Goal: Task Accomplishment & Management: Complete application form

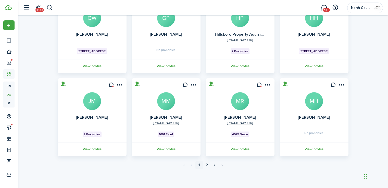
click at [168, 97] on avatar-text "MM" at bounding box center [166, 101] width 18 height 18
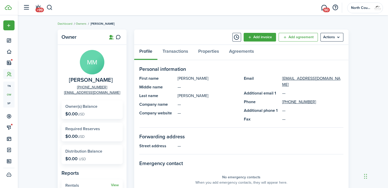
click at [83, 24] on link "Owners" at bounding box center [81, 23] width 11 height 5
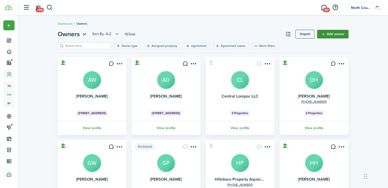
click at [328, 34] on link "Add owner" at bounding box center [332, 34] width 31 height 9
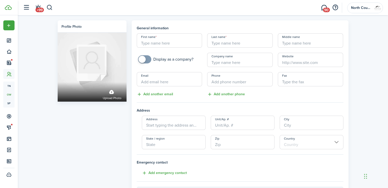
click at [180, 40] on input "First name" at bounding box center [170, 40] width 66 height 14
type input "[PERSON_NAME]"
click at [176, 84] on input "Email" at bounding box center [170, 79] width 66 height 14
click at [244, 45] on input "Brikcner" at bounding box center [240, 40] width 66 height 14
type input "[PERSON_NAME]"
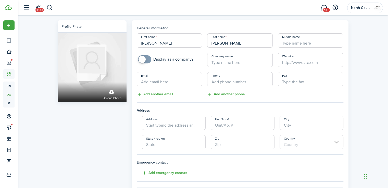
click at [178, 82] on input "Email" at bounding box center [170, 79] width 66 height 14
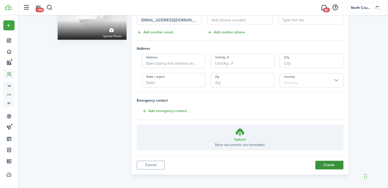
type input "[EMAIL_ADDRESS][DOMAIN_NAME]"
click at [326, 164] on button "Create" at bounding box center [329, 165] width 28 height 9
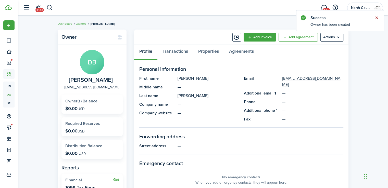
click at [376, 19] on button "Close notify" at bounding box center [376, 17] width 7 height 7
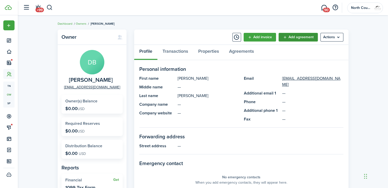
click at [306, 36] on link "Add agreement" at bounding box center [297, 37] width 39 height 9
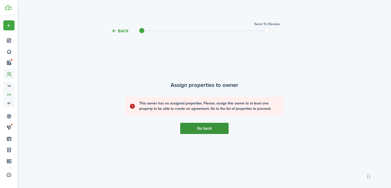
click at [202, 130] on link "Go back" at bounding box center [204, 128] width 48 height 11
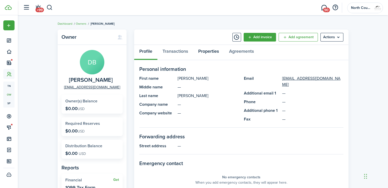
click at [201, 54] on link "Properties" at bounding box center [208, 52] width 31 height 15
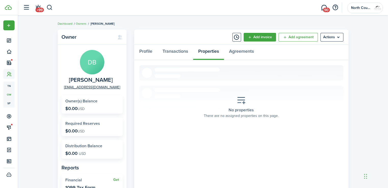
click at [241, 102] on icon at bounding box center [241, 100] width 9 height 9
click at [333, 38] on menu-btn "Actions" at bounding box center [331, 37] width 23 height 9
click at [238, 97] on icon at bounding box center [241, 100] width 9 height 9
click at [49, 6] on button "button" at bounding box center [49, 7] width 6 height 9
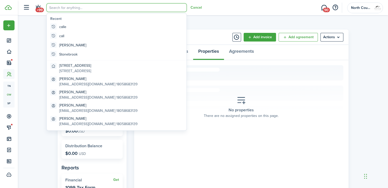
click at [61, 9] on input "search" at bounding box center [116, 7] width 140 height 9
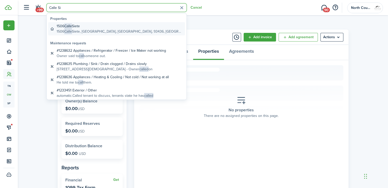
type input "Calle Si"
click at [63, 27] on global-search-item-title "[STREET_ADDRESS]" at bounding box center [120, 25] width 126 height 5
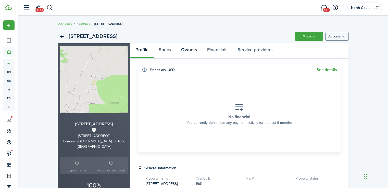
click at [186, 49] on link "Owners" at bounding box center [189, 50] width 26 height 15
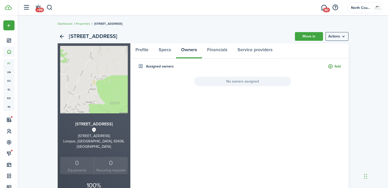
click at [338, 66] on button "Add" at bounding box center [334, 67] width 13 height 6
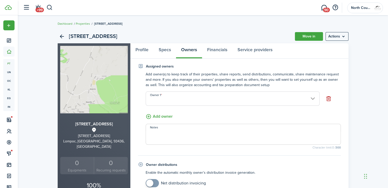
click at [173, 101] on input "Owner 1" at bounding box center [233, 98] width 174 height 14
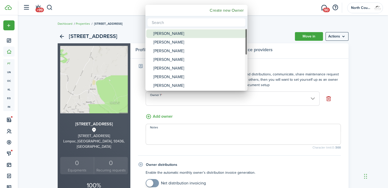
click at [168, 36] on div "[PERSON_NAME]" at bounding box center [198, 33] width 90 height 9
type input "[PERSON_NAME]"
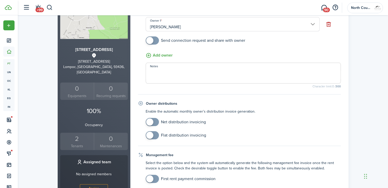
scroll to position [76, 0]
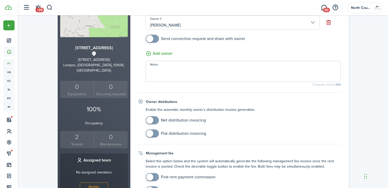
checkbox input "true"
click at [152, 38] on span at bounding box center [149, 38] width 7 height 7
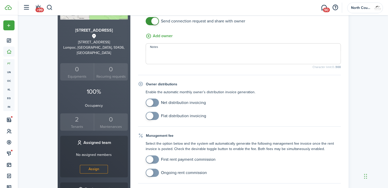
scroll to position [96, 0]
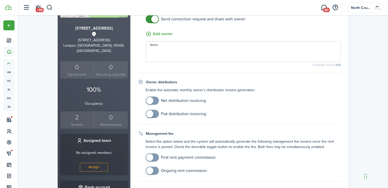
checkbox input "true"
click at [155, 100] on span at bounding box center [152, 101] width 5 height 8
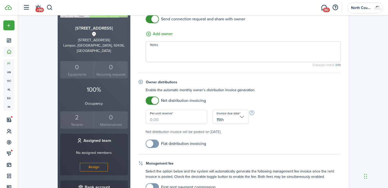
click at [172, 122] on input "Per-unit reserve" at bounding box center [177, 117] width 62 height 14
click at [240, 116] on input "15th" at bounding box center [230, 117] width 36 height 14
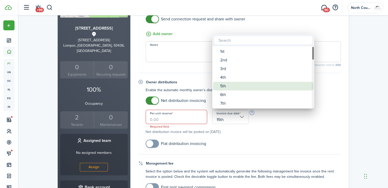
click at [228, 88] on div "5th" at bounding box center [265, 86] width 90 height 9
type input "5th"
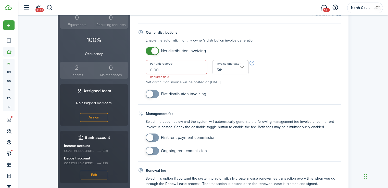
scroll to position [146, 0]
checkbox input "true"
click at [155, 135] on span at bounding box center [152, 137] width 5 height 8
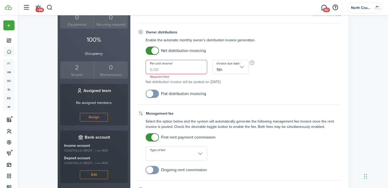
click at [163, 153] on input "Type of fee" at bounding box center [177, 154] width 62 height 14
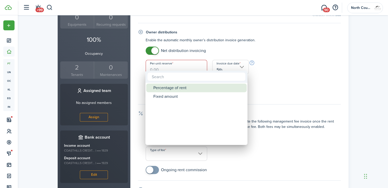
click at [162, 89] on div "Percentage of rent" at bounding box center [198, 88] width 90 height 9
type input "Percentage of rent"
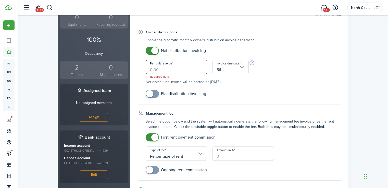
click at [229, 155] on input "Amount in %" at bounding box center [243, 154] width 62 height 14
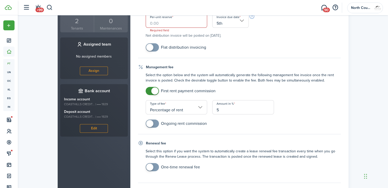
scroll to position [193, 0]
type input "5"
checkbox input "true"
click at [155, 122] on span at bounding box center [152, 123] width 5 height 8
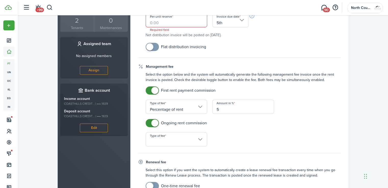
click at [167, 141] on input "Type of fee" at bounding box center [177, 139] width 62 height 14
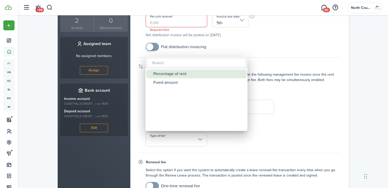
click at [175, 75] on div "Percentage of rent" at bounding box center [198, 74] width 90 height 9
type input "Percentage of rent"
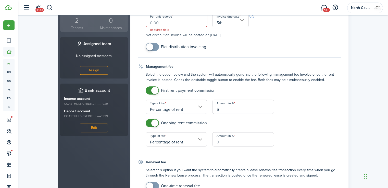
click at [223, 141] on input "Amount in %" at bounding box center [243, 139] width 62 height 14
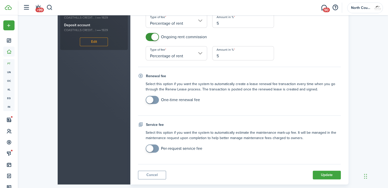
scroll to position [289, 0]
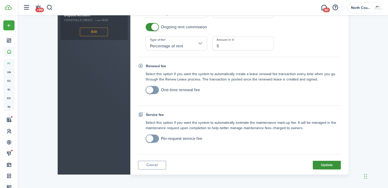
type input "5"
click at [324, 164] on button "Update" at bounding box center [326, 165] width 28 height 9
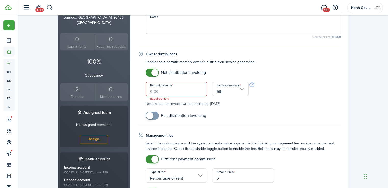
scroll to position [119, 0]
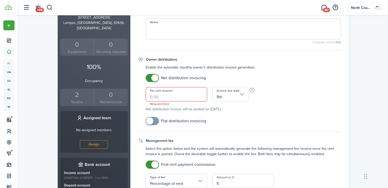
click at [182, 96] on input "Per-unit reserve" at bounding box center [177, 94] width 62 height 14
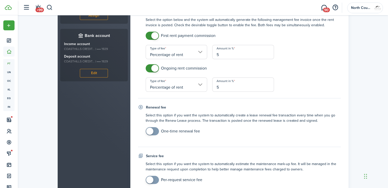
scroll to position [284, 0]
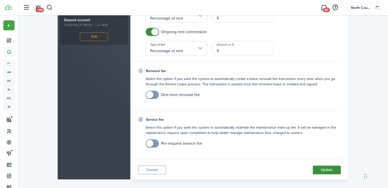
type input "$0.00"
click at [326, 169] on button "Update" at bounding box center [326, 170] width 28 height 9
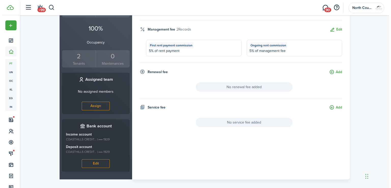
scroll to position [0, 0]
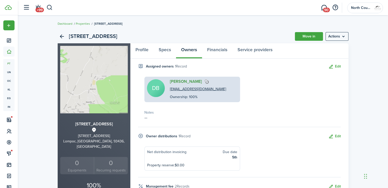
click at [184, 81] on link "[PERSON_NAME]" at bounding box center [186, 81] width 32 height 5
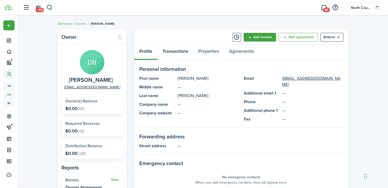
click at [181, 51] on link "Transactions" at bounding box center [175, 52] width 36 height 15
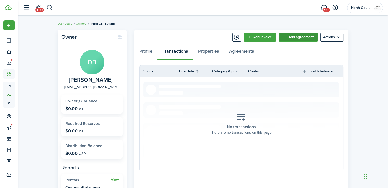
click at [311, 37] on link "Add agreement" at bounding box center [297, 37] width 39 height 9
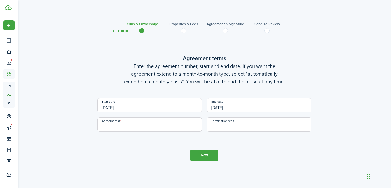
click at [170, 106] on input "[DATE]" at bounding box center [150, 105] width 104 height 14
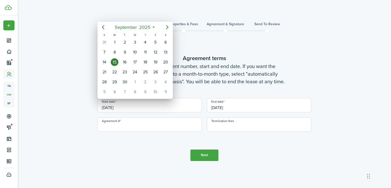
click at [170, 106] on div at bounding box center [195, 94] width 473 height 270
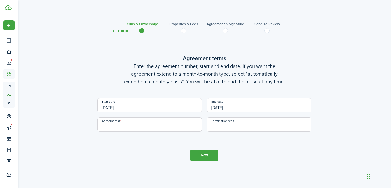
click at [243, 102] on input "[DATE]" at bounding box center [259, 105] width 104 height 14
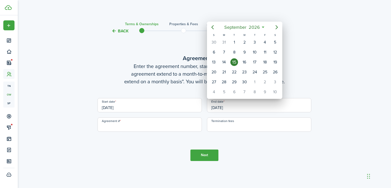
click at [152, 129] on div at bounding box center [195, 94] width 473 height 270
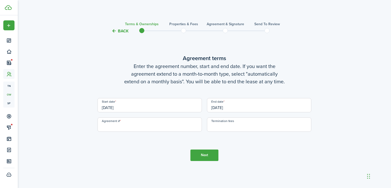
click at [136, 128] on input "Agreement #" at bounding box center [150, 124] width 104 height 14
type input "1"
click at [204, 154] on button "Next" at bounding box center [205, 155] width 28 height 11
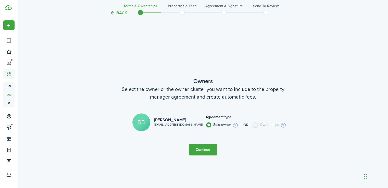
scroll to position [154, 0]
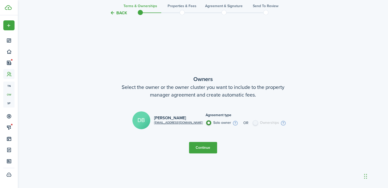
click at [197, 147] on button "Continue" at bounding box center [203, 147] width 28 height 11
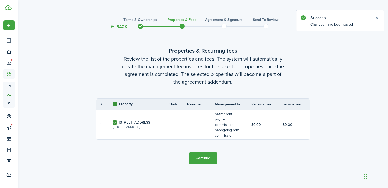
scroll to position [4, 0]
click at [208, 158] on button "Continue" at bounding box center [203, 158] width 28 height 11
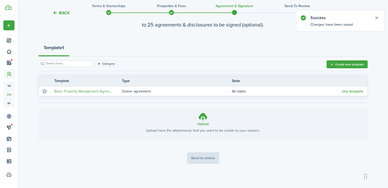
scroll to position [53, 0]
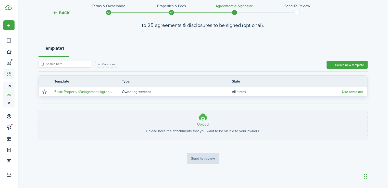
click at [204, 114] on icon at bounding box center [203, 117] width 10 height 9
click at [39, 110] on input "Upload Upload here the attachments that you want to be visible to your owners. …" at bounding box center [39, 110] width 0 height 0
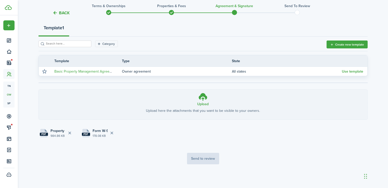
scroll to position [0, 0]
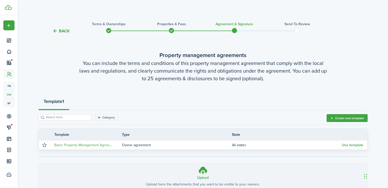
click at [297, 30] on span at bounding box center [297, 31] width 8 height 8
click at [55, 32] on button "Back" at bounding box center [61, 30] width 17 height 5
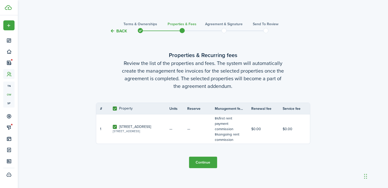
click at [221, 32] on span at bounding box center [224, 31] width 8 height 8
click at [223, 31] on span at bounding box center [224, 31] width 8 height 8
click at [205, 161] on button "Continue" at bounding box center [203, 162] width 28 height 11
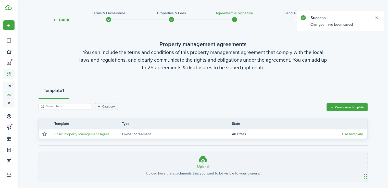
scroll to position [53, 0]
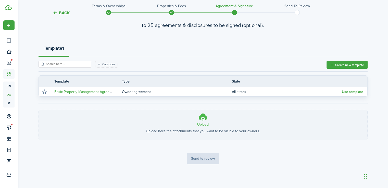
click at [201, 117] on icon at bounding box center [203, 117] width 10 height 9
click at [39, 110] on input "Upload Upload here the attachments that you want to be visible to your owners. …" at bounding box center [39, 110] width 0 height 0
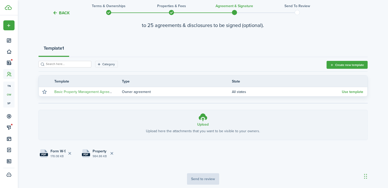
scroll to position [74, 0]
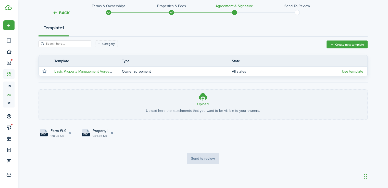
click at [201, 158] on tc-wizard-step "Property management agreements You can include the terms and conditions of this…" at bounding box center [202, 70] width 329 height 207
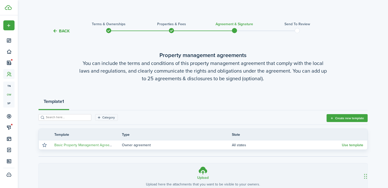
click at [276, 140] on thead "Template Type State" at bounding box center [203, 134] width 328 height 11
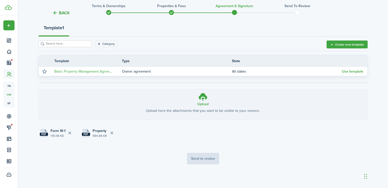
click at [199, 158] on tc-wizard-step "Property management agreements You can include the terms and conditions of this…" at bounding box center [202, 70] width 329 height 207
click at [112, 132] on button "Delete file" at bounding box center [112, 133] width 9 height 9
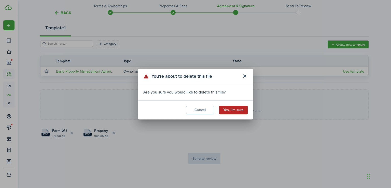
click at [240, 111] on button "Yes, I’m sure" at bounding box center [233, 110] width 29 height 9
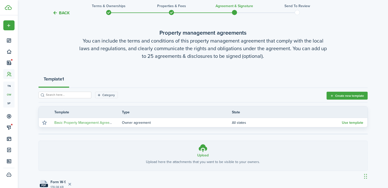
scroll to position [0, 0]
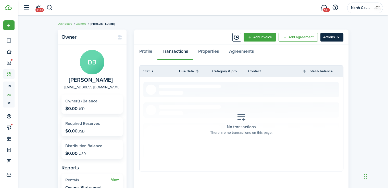
click at [342, 36] on menu-btn "Actions" at bounding box center [331, 37] width 23 height 9
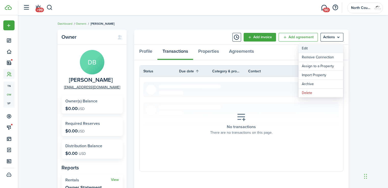
click at [315, 50] on link "Edit" at bounding box center [320, 48] width 45 height 9
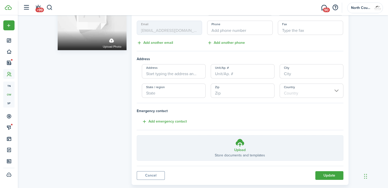
scroll to position [62, 0]
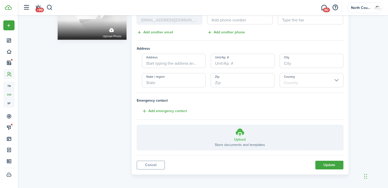
click at [239, 136] on icon at bounding box center [240, 132] width 10 height 9
click at [137, 125] on input "Upload Store documents and templates Choose file" at bounding box center [137, 125] width 0 height 0
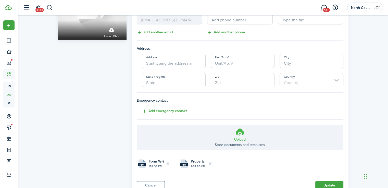
scroll to position [82, 0]
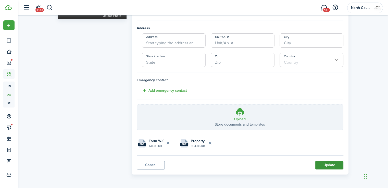
click at [335, 165] on button "Update" at bounding box center [329, 165] width 28 height 9
